Goal: Task Accomplishment & Management: Use online tool/utility

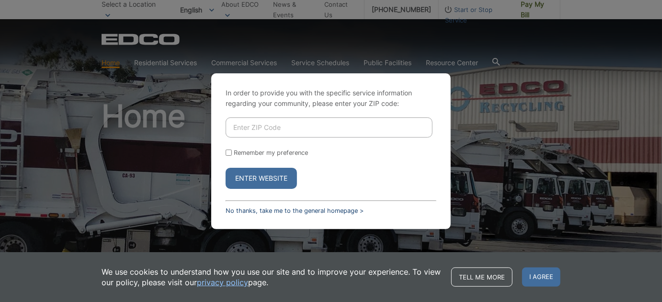
click at [320, 210] on link "No thanks, take me to the general homepage >" at bounding box center [295, 210] width 138 height 7
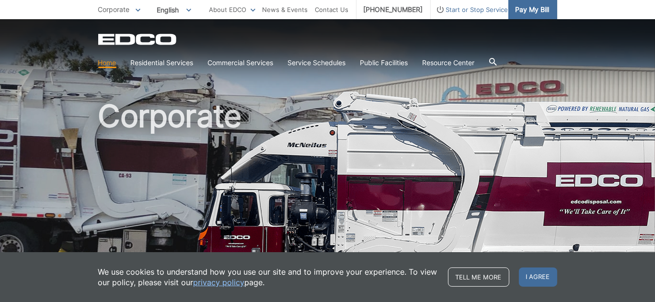
click at [529, 13] on span "Pay My Bill" at bounding box center [533, 9] width 34 height 11
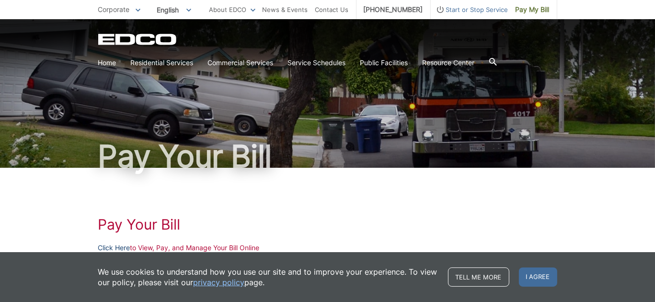
click at [121, 246] on link "Click Here" at bounding box center [114, 247] width 32 height 11
